Goal: Task Accomplishment & Management: Manage account settings

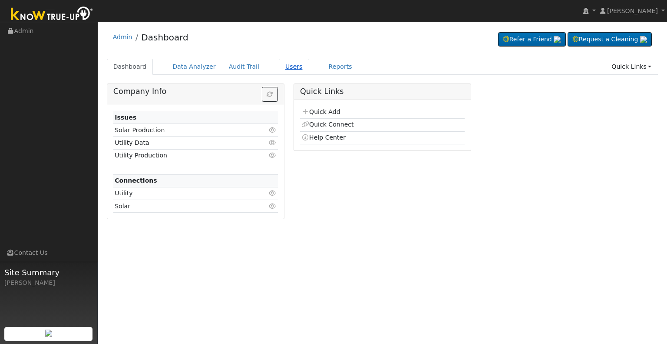
click at [282, 69] on link "Users" at bounding box center [294, 67] width 30 height 16
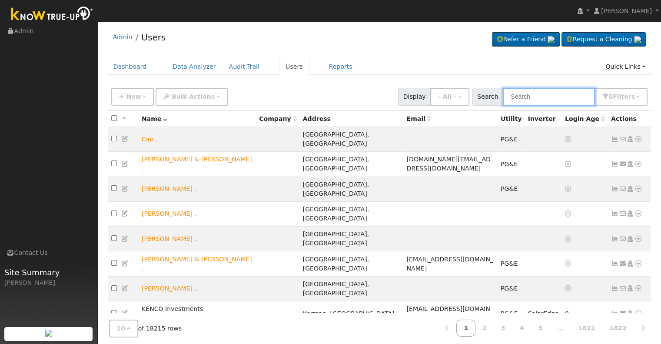
click at [530, 94] on input "text" at bounding box center [549, 97] width 92 height 18
paste input "[PERSON_NAME] & [PERSON_NAME]"
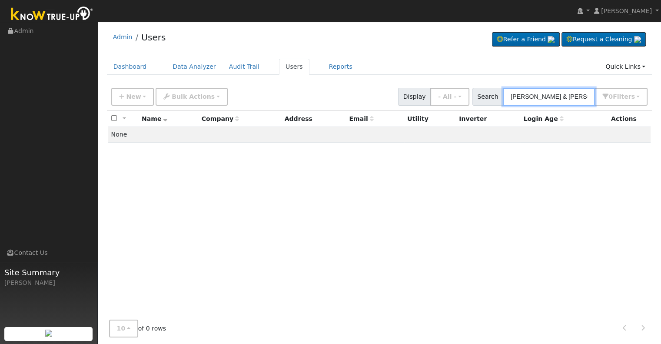
click at [554, 95] on input "[PERSON_NAME] & [PERSON_NAME]" at bounding box center [549, 97] width 92 height 18
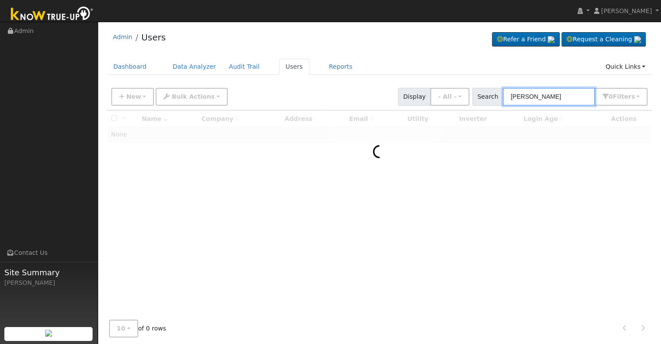
type input "[PERSON_NAME]"
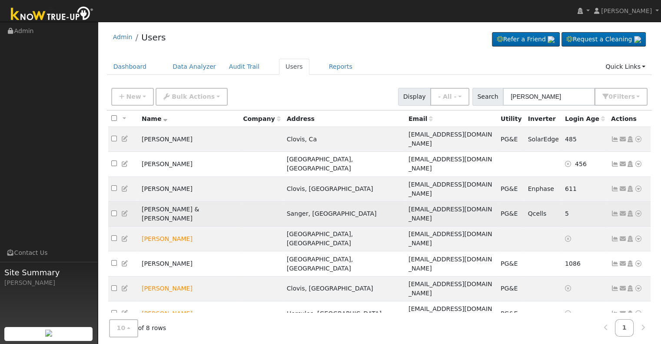
click at [615, 210] on icon at bounding box center [615, 213] width 8 height 6
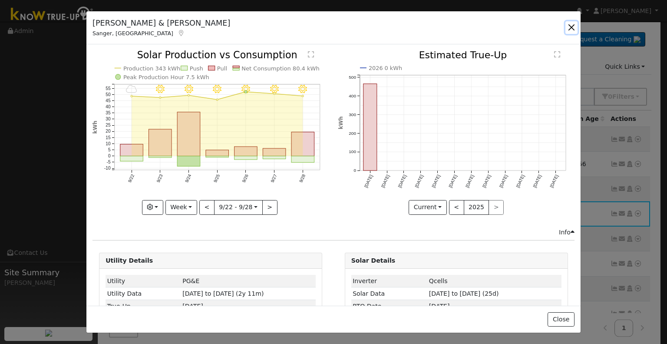
click at [569, 27] on button "button" at bounding box center [572, 27] width 12 height 12
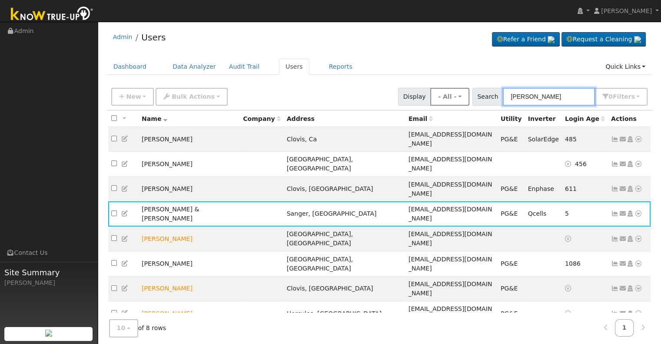
drag, startPoint x: 555, startPoint y: 95, endPoint x: 452, endPoint y: 93, distance: 102.5
click at [452, 93] on div "New Add User Quick Add Quick Connect Quick Convert Lead Bulk Actions Send Email…" at bounding box center [379, 95] width 540 height 21
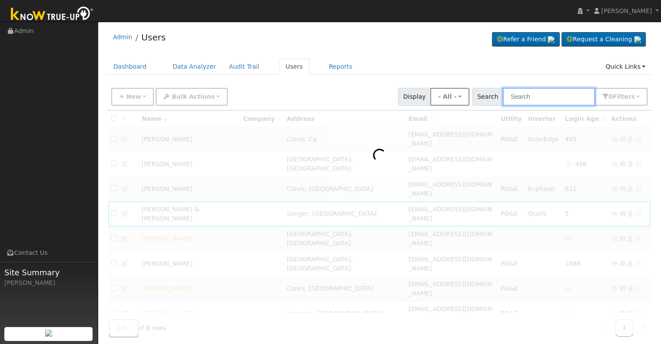
paste input "[PERSON_NAME]"
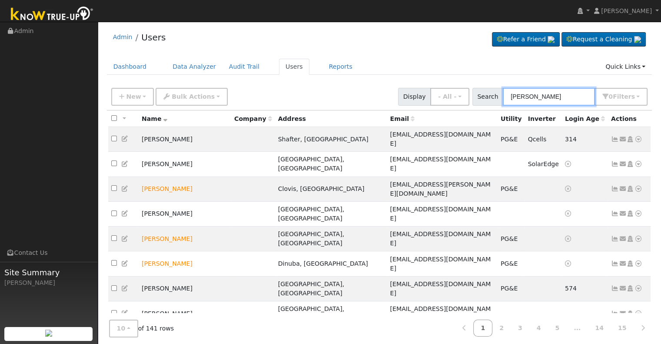
click at [514, 93] on input "[PERSON_NAME]" at bounding box center [549, 97] width 92 height 18
paste input ", MarkLopez"
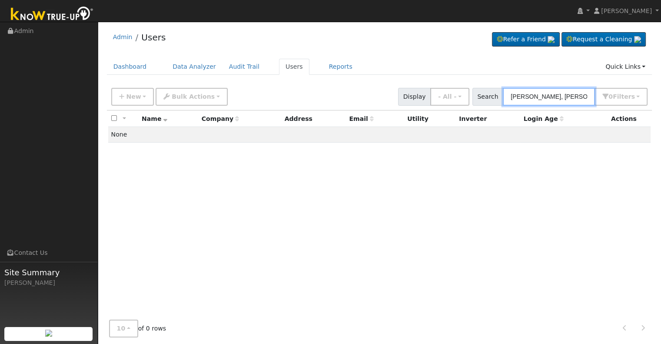
click at [534, 95] on input "[PERSON_NAME], [PERSON_NAME]" at bounding box center [549, 97] width 92 height 18
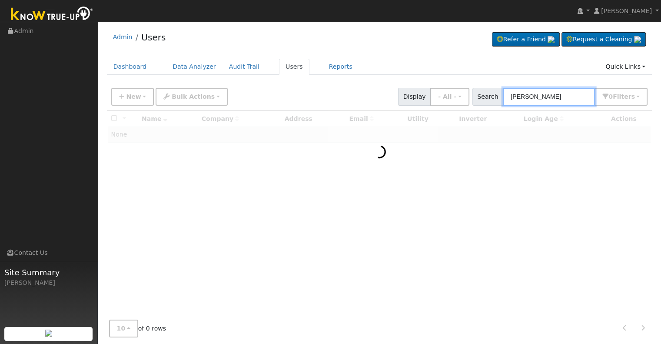
type input "[PERSON_NAME]"
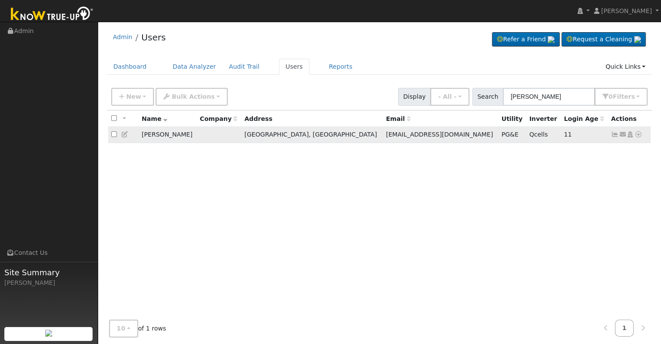
click at [616, 135] on icon at bounding box center [615, 134] width 8 height 6
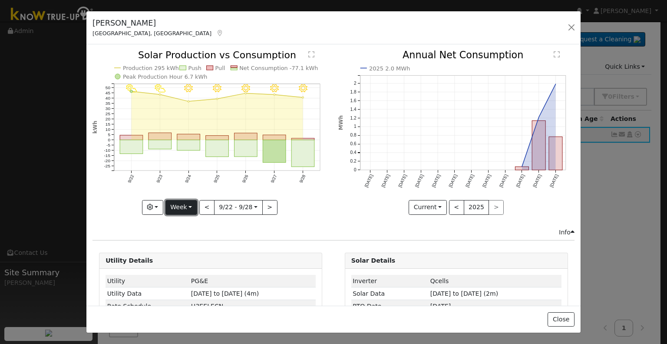
click at [189, 201] on button "Week" at bounding box center [182, 207] width 32 height 15
click at [184, 249] on link "Month" at bounding box center [196, 249] width 60 height 12
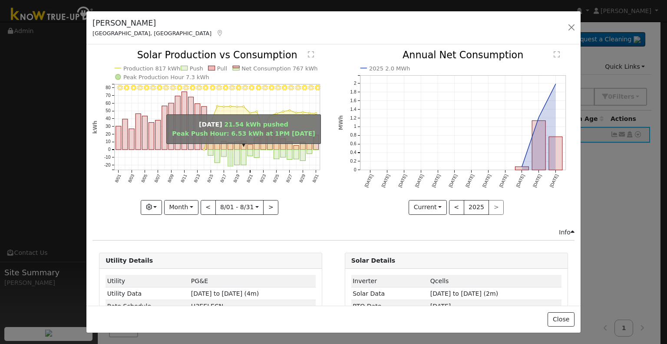
click at [228, 156] on rect "onclick=""" at bounding box center [230, 158] width 5 height 17
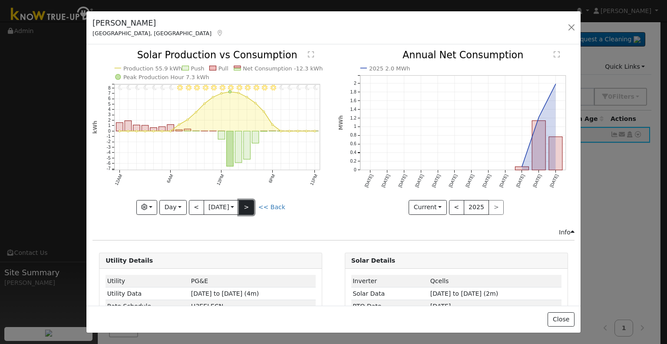
click at [252, 203] on button ">" at bounding box center [246, 207] width 15 height 15
click at [250, 206] on button ">" at bounding box center [246, 207] width 15 height 15
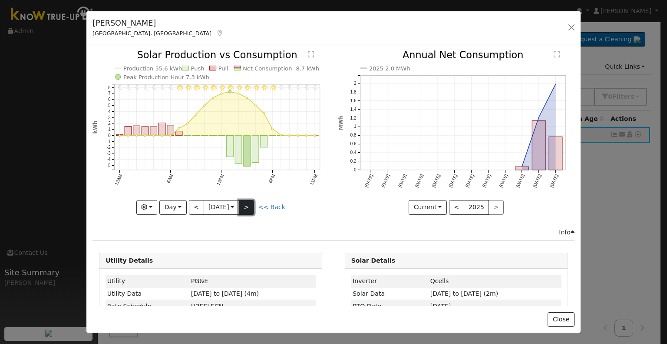
click at [250, 206] on button ">" at bounding box center [246, 207] width 15 height 15
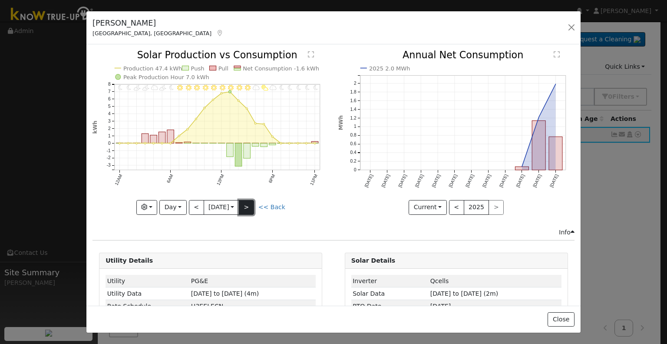
click at [250, 206] on button ">" at bounding box center [246, 207] width 15 height 15
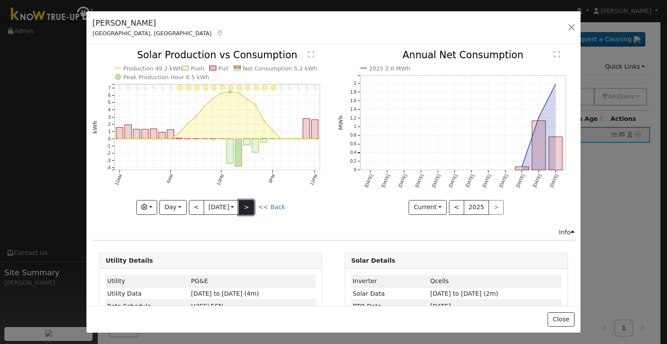
click at [250, 206] on button ">" at bounding box center [246, 207] width 15 height 15
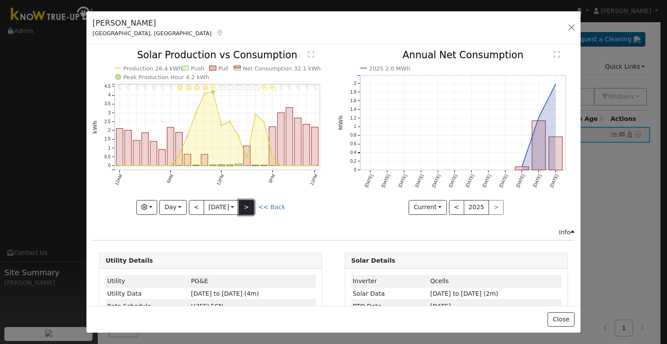
click at [250, 206] on button ">" at bounding box center [246, 207] width 15 height 15
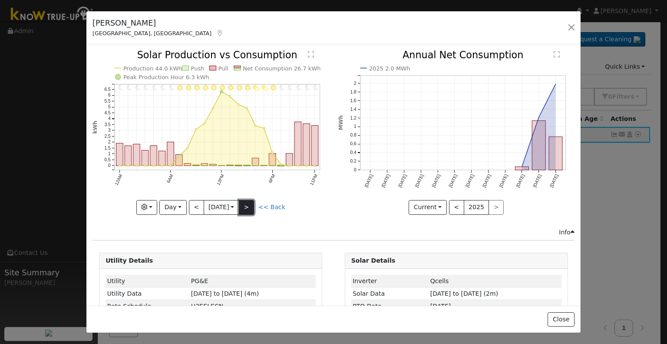
click at [250, 206] on button ">" at bounding box center [246, 207] width 15 height 15
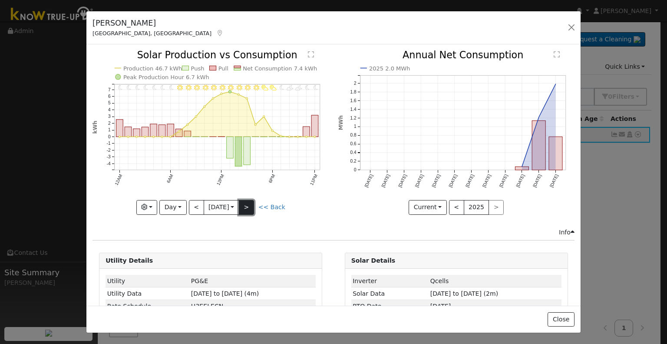
click at [250, 202] on button ">" at bounding box center [246, 207] width 15 height 15
click at [250, 207] on button ">" at bounding box center [246, 207] width 15 height 15
click at [247, 205] on button ">" at bounding box center [246, 207] width 15 height 15
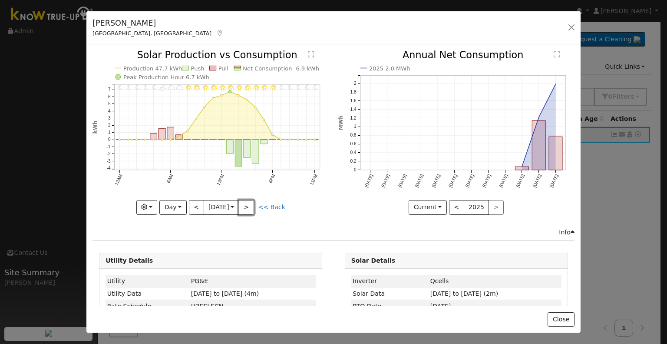
click at [247, 205] on button ">" at bounding box center [246, 207] width 15 height 15
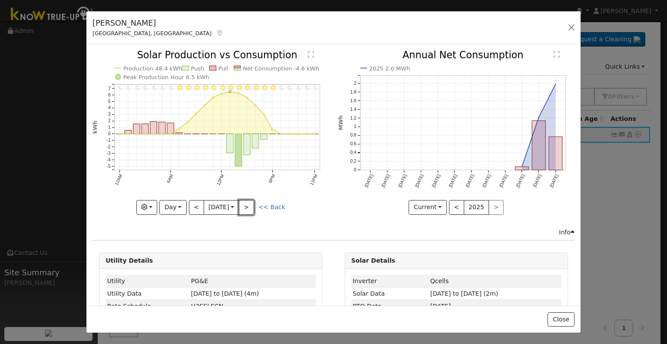
click at [247, 205] on button ">" at bounding box center [246, 207] width 15 height 15
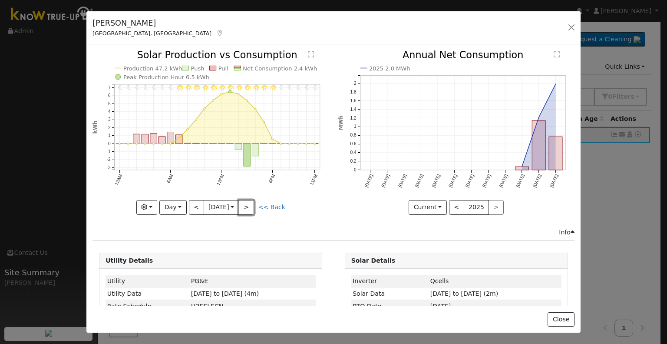
click at [247, 205] on button ">" at bounding box center [246, 207] width 15 height 15
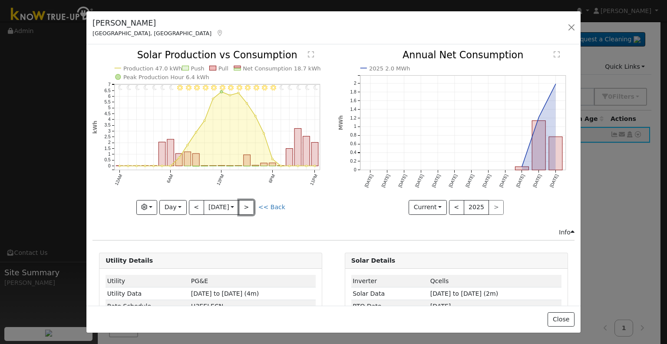
click at [247, 205] on button ">" at bounding box center [246, 207] width 15 height 15
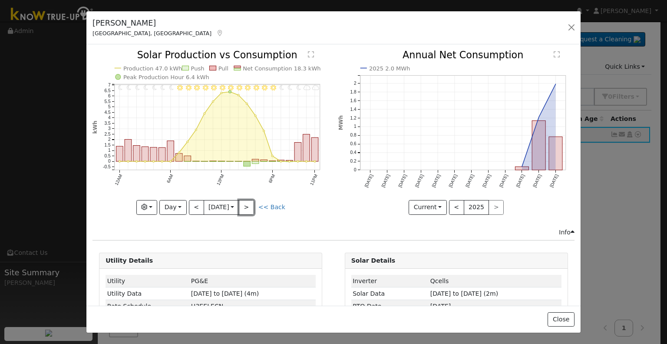
click at [247, 205] on button ">" at bounding box center [246, 207] width 15 height 15
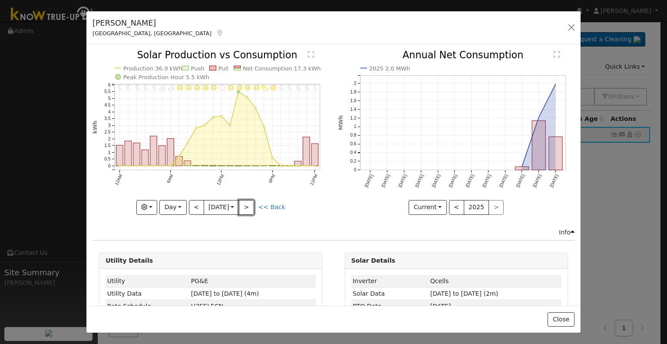
click at [247, 205] on button ">" at bounding box center [246, 207] width 15 height 15
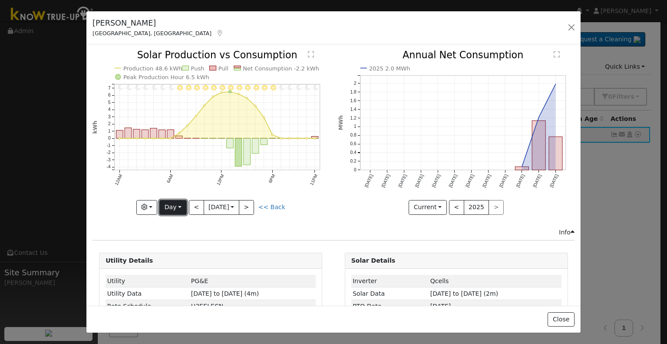
click at [176, 205] on button "Day" at bounding box center [172, 207] width 27 height 15
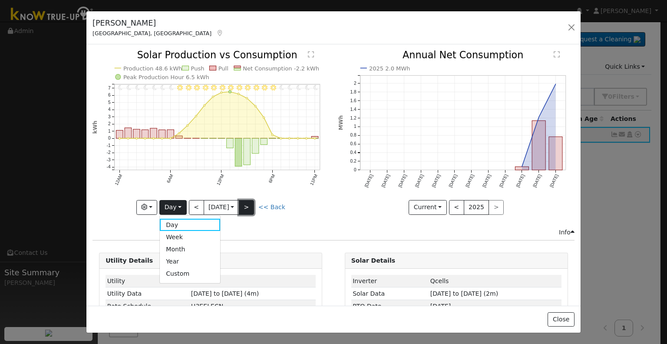
click at [249, 205] on button ">" at bounding box center [246, 207] width 15 height 15
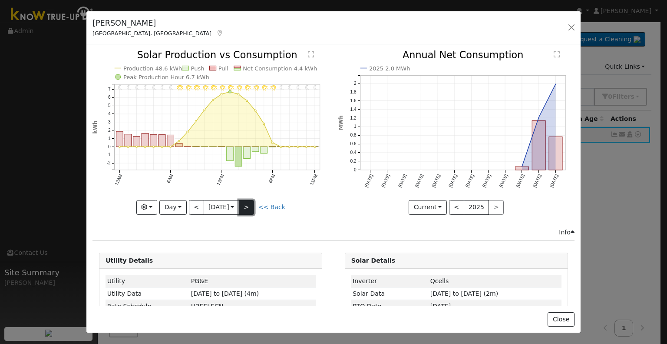
click at [249, 205] on button ">" at bounding box center [246, 207] width 15 height 15
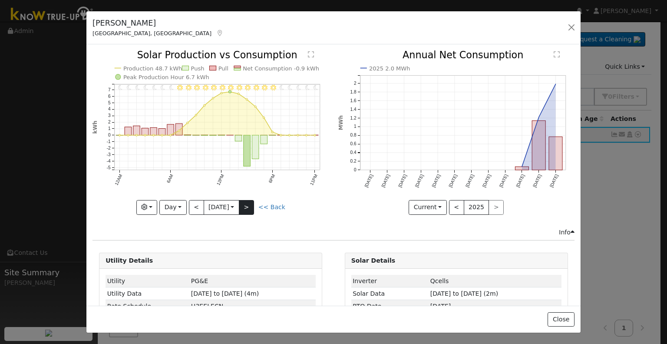
click at [249, 205] on div "11PM - Clear 10PM - Clear 9PM - Clear 8PM - Clear 7PM - Clear 6PM - Clear 5PM -…" at bounding box center [211, 132] width 236 height 164
click at [249, 205] on button ">" at bounding box center [246, 207] width 15 height 15
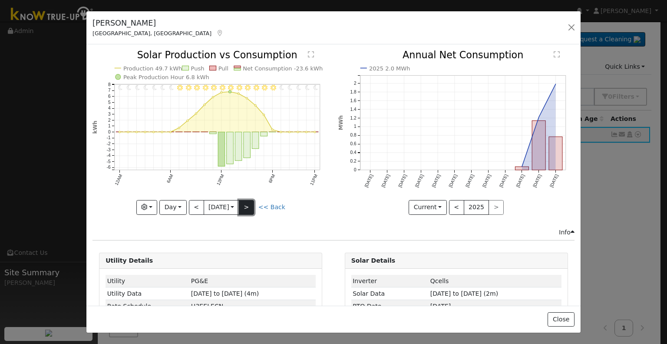
click at [249, 205] on button ">" at bounding box center [246, 207] width 15 height 15
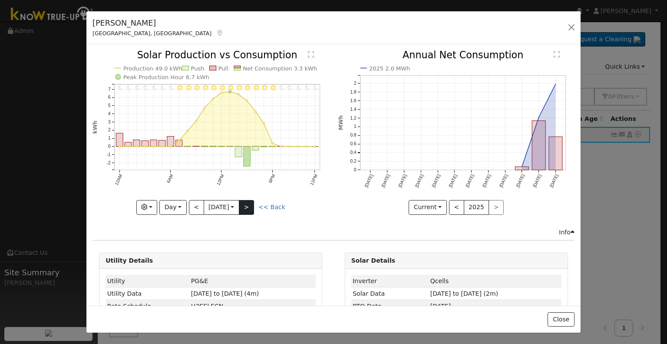
click at [249, 205] on div "11PM - Clear 10PM - Clear 9PM - Clear 8PM - Clear 7PM - Clear 6PM - Clear 5PM -…" at bounding box center [211, 132] width 236 height 164
click at [249, 205] on button ">" at bounding box center [246, 207] width 15 height 15
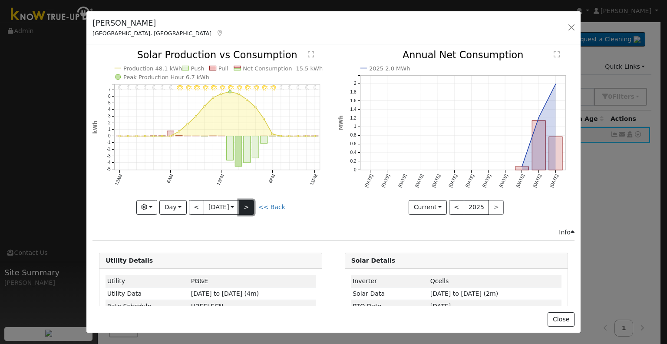
click at [249, 205] on button ">" at bounding box center [246, 207] width 15 height 15
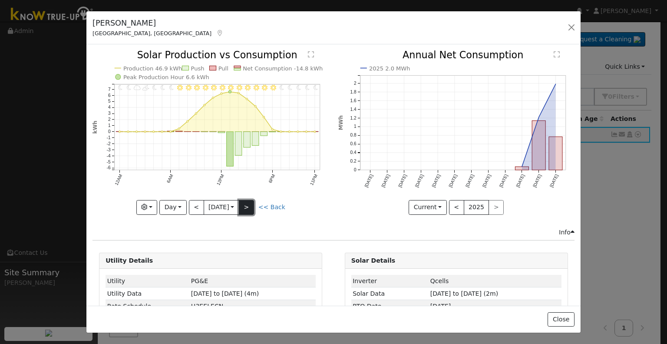
click at [249, 205] on button ">" at bounding box center [246, 207] width 15 height 15
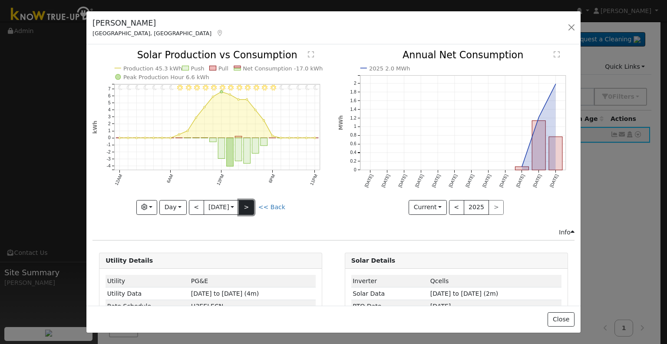
click at [249, 205] on button ">" at bounding box center [246, 207] width 15 height 15
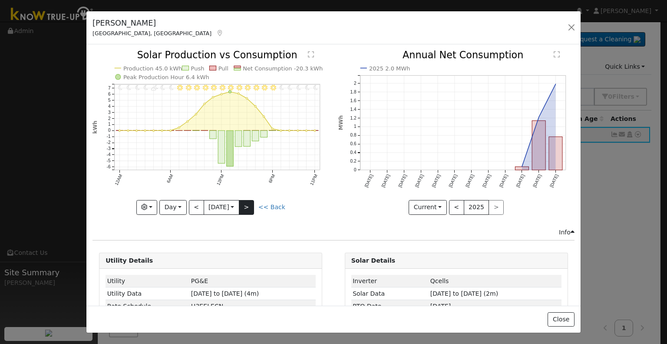
click at [249, 205] on div at bounding box center [211, 132] width 236 height 164
click at [249, 205] on button ">" at bounding box center [246, 207] width 15 height 15
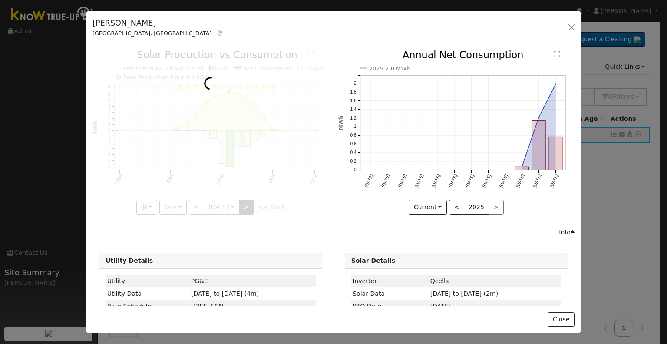
click at [249, 205] on div at bounding box center [211, 132] width 236 height 164
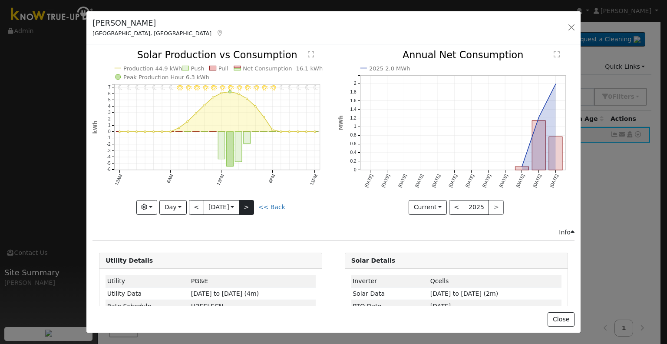
click at [249, 205] on div at bounding box center [211, 132] width 236 height 164
click at [249, 205] on button ">" at bounding box center [246, 207] width 15 height 15
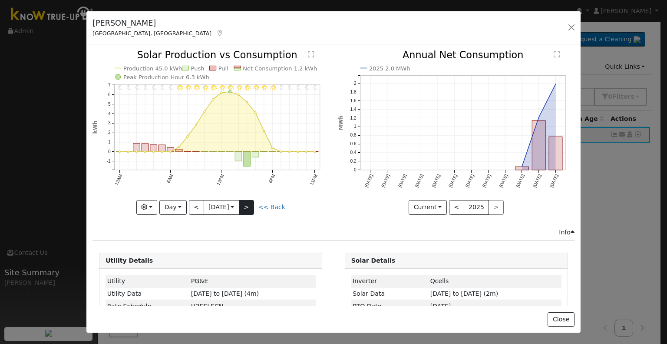
click at [249, 205] on div at bounding box center [211, 132] width 236 height 164
click at [249, 205] on button ">" at bounding box center [246, 207] width 15 height 15
click at [249, 205] on div at bounding box center [211, 132] width 236 height 164
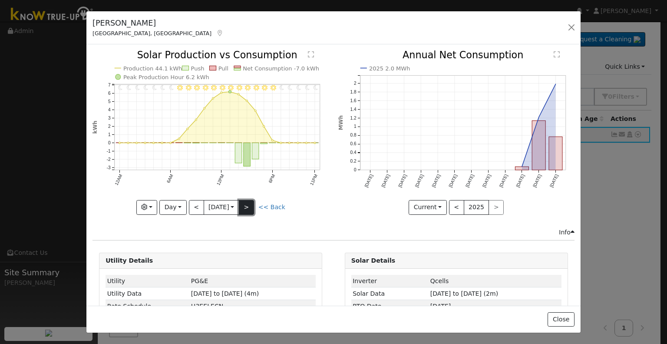
click at [249, 205] on button ">" at bounding box center [246, 207] width 15 height 15
click at [249, 205] on div at bounding box center [211, 132] width 236 height 164
click at [249, 205] on button ">" at bounding box center [246, 207] width 15 height 15
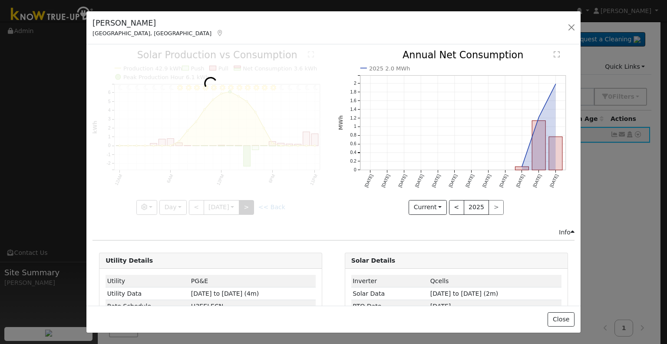
click at [249, 205] on div at bounding box center [211, 132] width 236 height 164
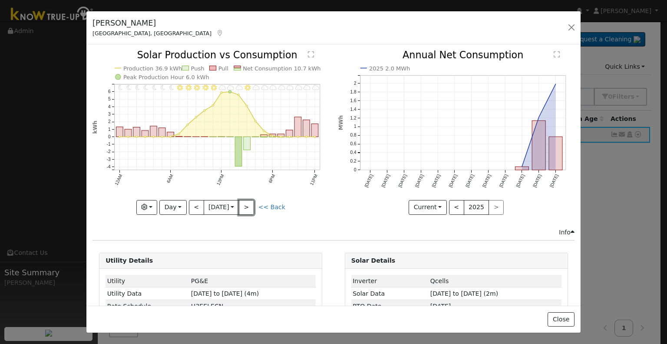
click at [248, 203] on button ">" at bounding box center [246, 207] width 15 height 15
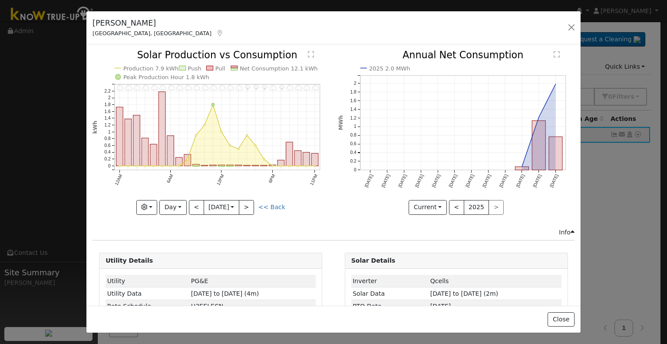
click at [248, 203] on div "11PM - Cloudy 10PM - MostlyCloudy 9PM - Cloudy 8PM - Cloudy 7PM - Thunderstorms…" at bounding box center [211, 132] width 236 height 164
click at [248, 203] on button ">" at bounding box center [246, 207] width 15 height 15
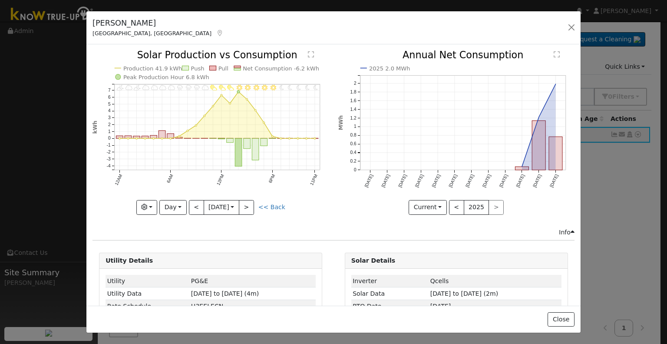
click at [248, 203] on div "11PM - Clear 10PM - MostlyClear 9PM - MostlyClear 8PM - Clear 7PM - Clear 6PM -…" at bounding box center [211, 132] width 236 height 164
click at [248, 203] on button ">" at bounding box center [246, 207] width 15 height 15
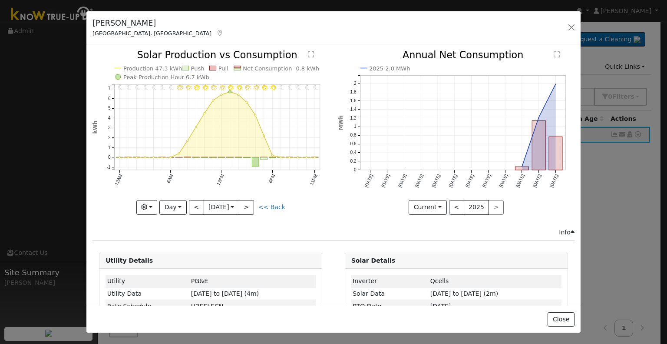
click at [248, 203] on div "11PM - Clear 10PM - Clear 9PM - Clear 8PM - Clear 7PM - Clear 6PM - Clear 5PM -…" at bounding box center [211, 132] width 236 height 164
click at [248, 203] on button ">" at bounding box center [246, 207] width 15 height 15
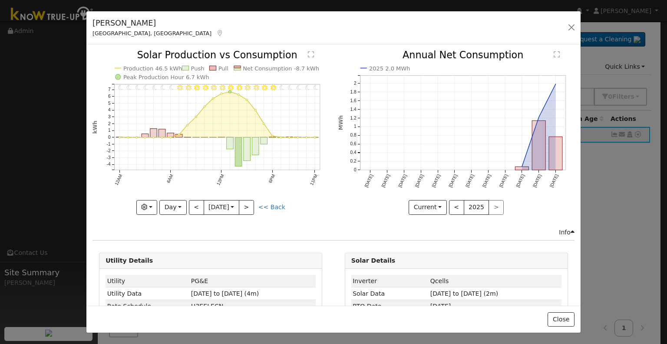
click at [248, 203] on div at bounding box center [211, 132] width 236 height 164
click at [248, 203] on button ">" at bounding box center [246, 207] width 15 height 15
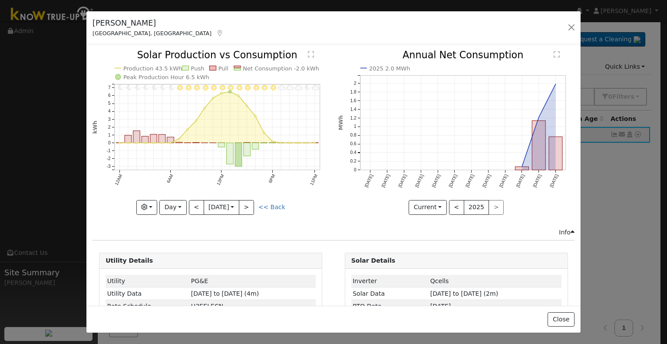
click at [248, 203] on div "11PM - MostlyCloudy 10PM - MostlyClear 9PM - MostlyCloudy 8PM - MostlyCloudy 7P…" at bounding box center [211, 132] width 236 height 164
click at [248, 203] on button ">" at bounding box center [246, 207] width 15 height 15
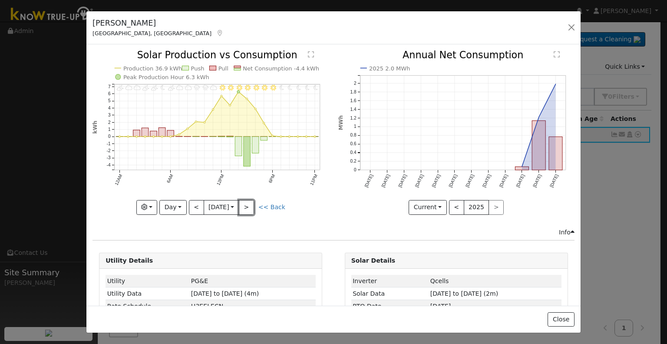
click at [248, 203] on button ">" at bounding box center [246, 207] width 15 height 15
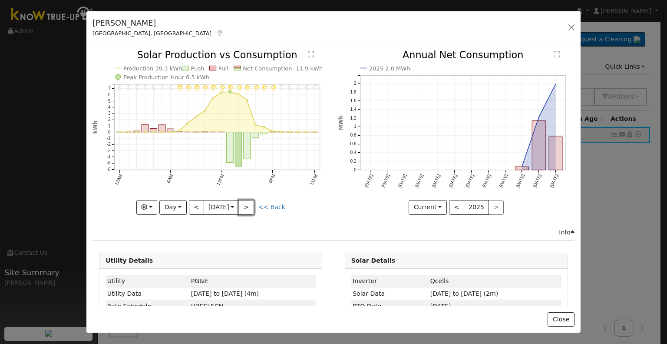
click at [248, 203] on button ">" at bounding box center [246, 207] width 15 height 15
click at [248, 204] on button ">" at bounding box center [246, 207] width 15 height 15
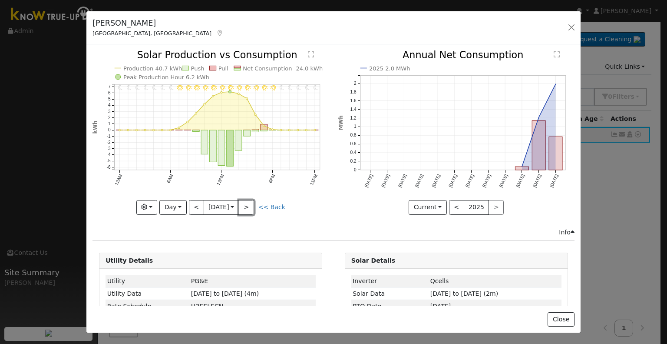
click at [245, 206] on button ">" at bounding box center [246, 207] width 15 height 15
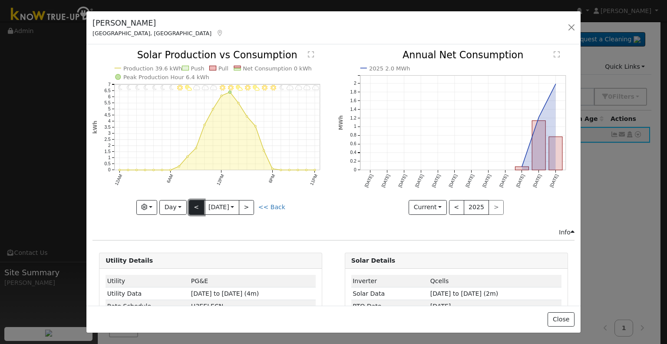
click at [190, 206] on button "<" at bounding box center [196, 207] width 15 height 15
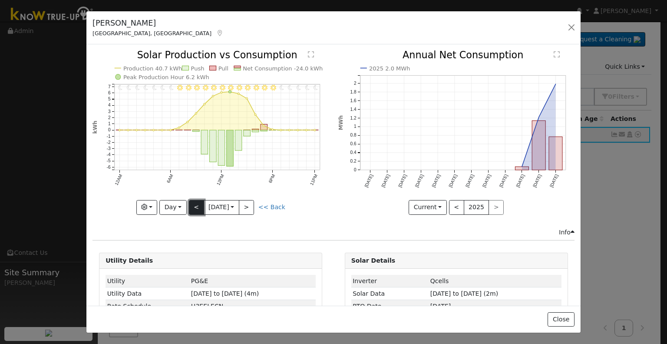
click at [190, 206] on button "<" at bounding box center [196, 207] width 15 height 15
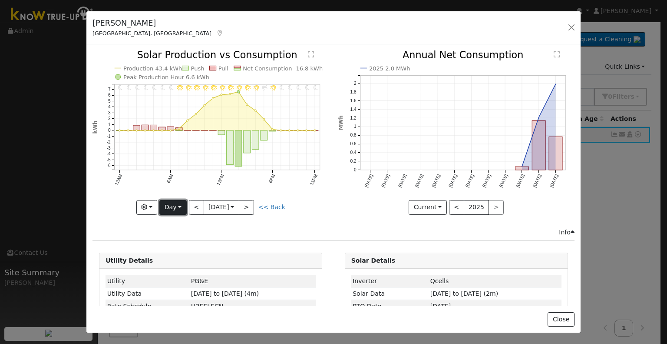
click at [172, 207] on button "Day" at bounding box center [172, 207] width 27 height 15
click at [179, 244] on link "Month" at bounding box center [190, 249] width 60 height 12
type input "[DATE]"
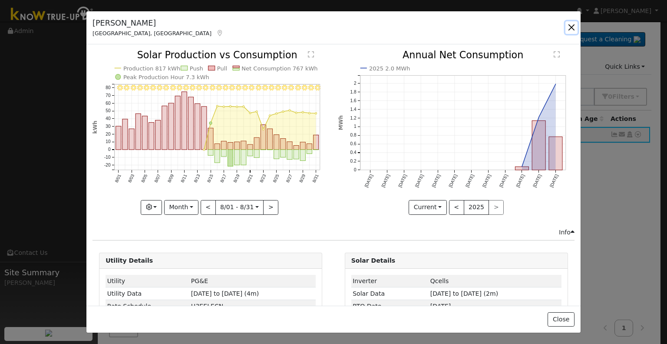
click at [568, 28] on button "button" at bounding box center [572, 27] width 12 height 12
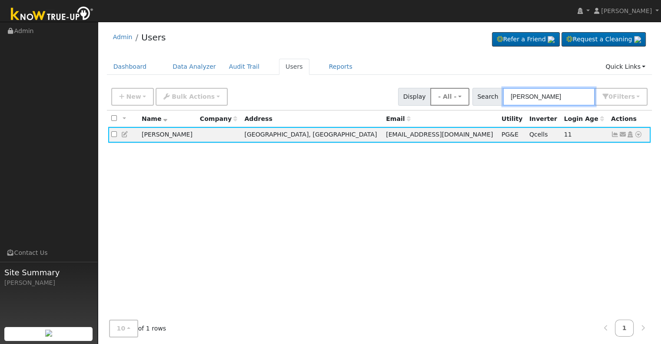
drag, startPoint x: 546, startPoint y: 97, endPoint x: 459, endPoint y: 97, distance: 87.3
click at [459, 97] on div "New Add User Quick Add Quick Connect Quick Convert Lead Bulk Actions Send Email…" at bounding box center [379, 95] width 540 height 21
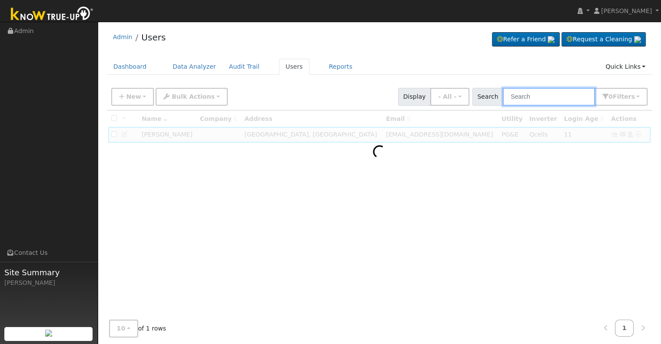
paste input "[PERSON_NAME]"
type input "[PERSON_NAME]"
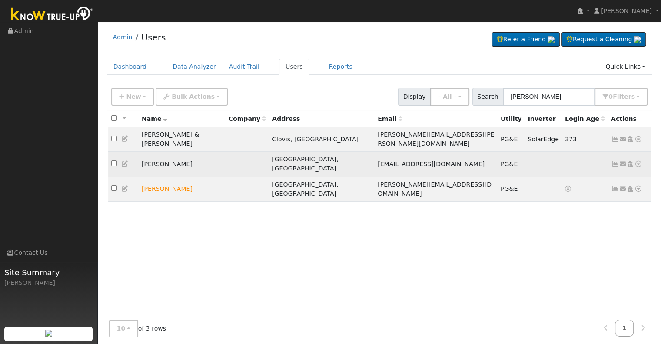
click at [615, 161] on icon at bounding box center [615, 164] width 8 height 6
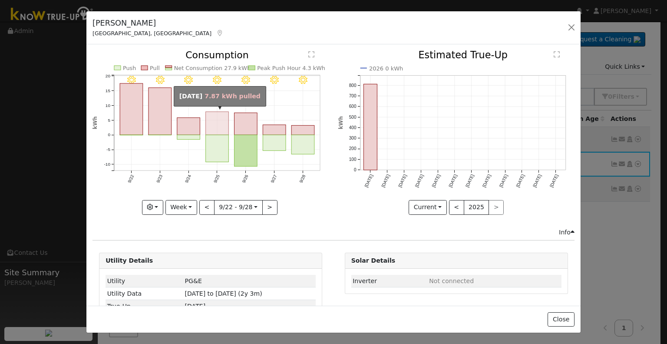
click at [216, 128] on rect "onclick=""" at bounding box center [217, 123] width 23 height 23
type input "[DATE]"
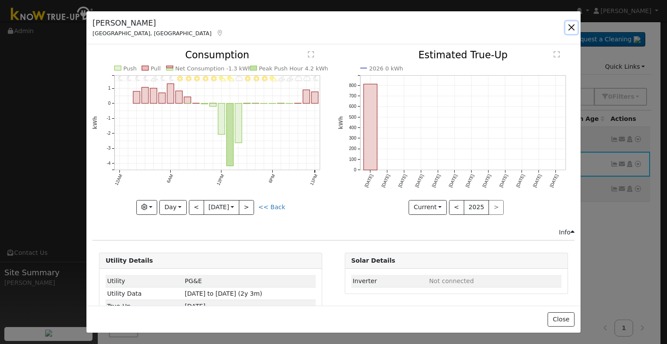
click at [567, 23] on button "button" at bounding box center [572, 27] width 12 height 12
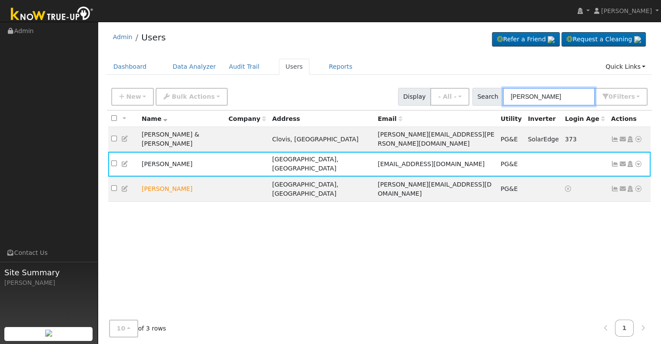
drag, startPoint x: 541, startPoint y: 95, endPoint x: 483, endPoint y: 100, distance: 58.5
click at [483, 100] on div "Search [PERSON_NAME] 0 Filter s Role Show - All - Show Leads Admin Billing Admi…" at bounding box center [560, 97] width 176 height 18
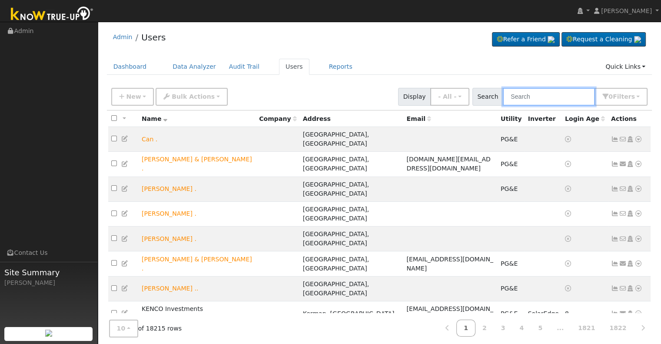
paste input "[PERSON_NAME]"
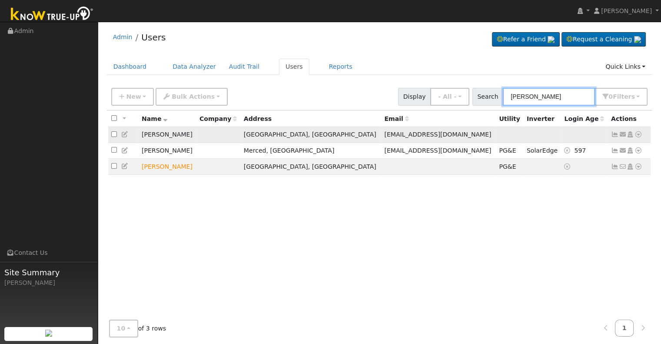
type input "[PERSON_NAME]"
click at [616, 133] on icon at bounding box center [615, 134] width 8 height 6
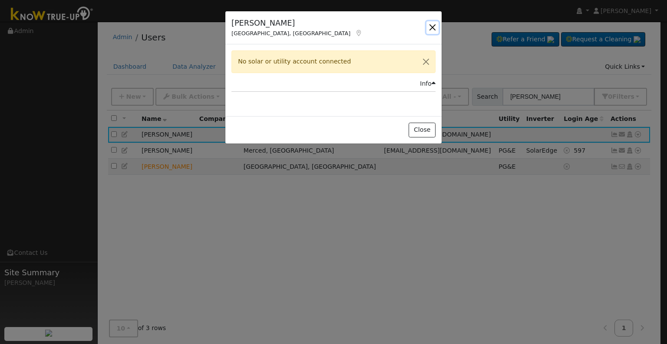
click at [430, 29] on button "button" at bounding box center [433, 27] width 12 height 12
